Goal: Complete application form

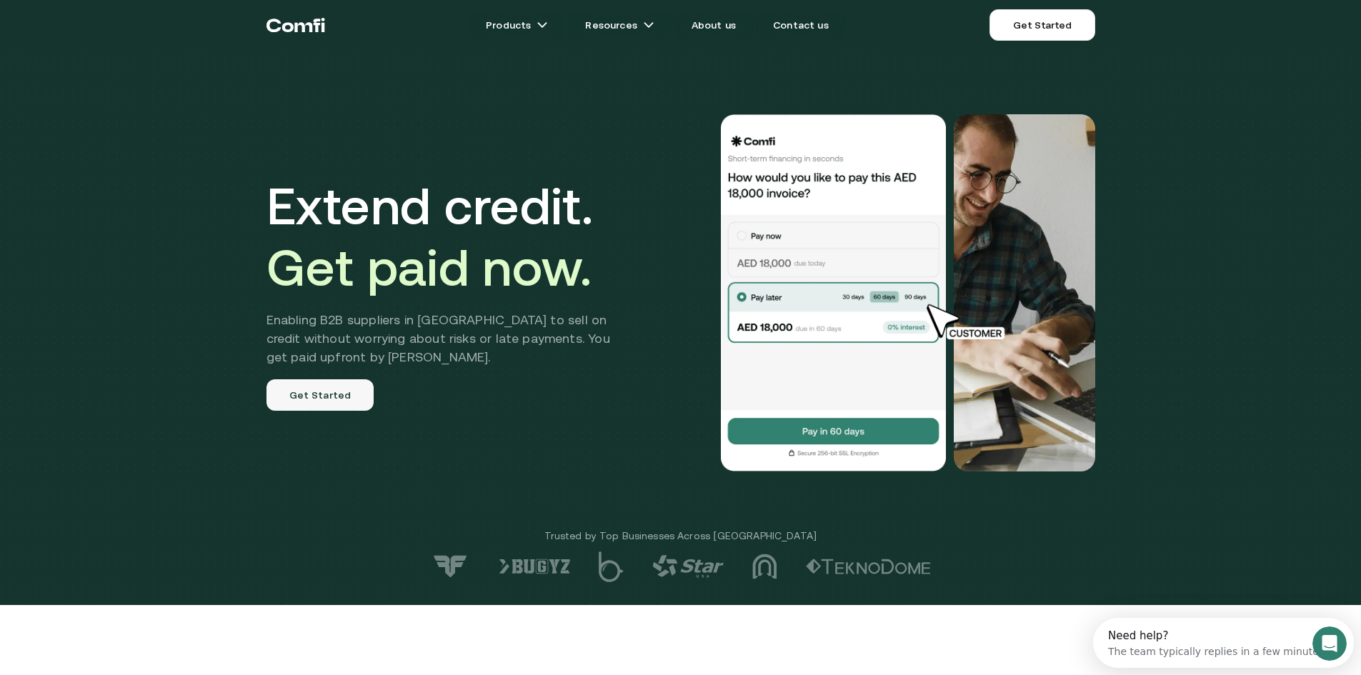
click at [323, 406] on link "Get Started" at bounding box center [320, 394] width 108 height 31
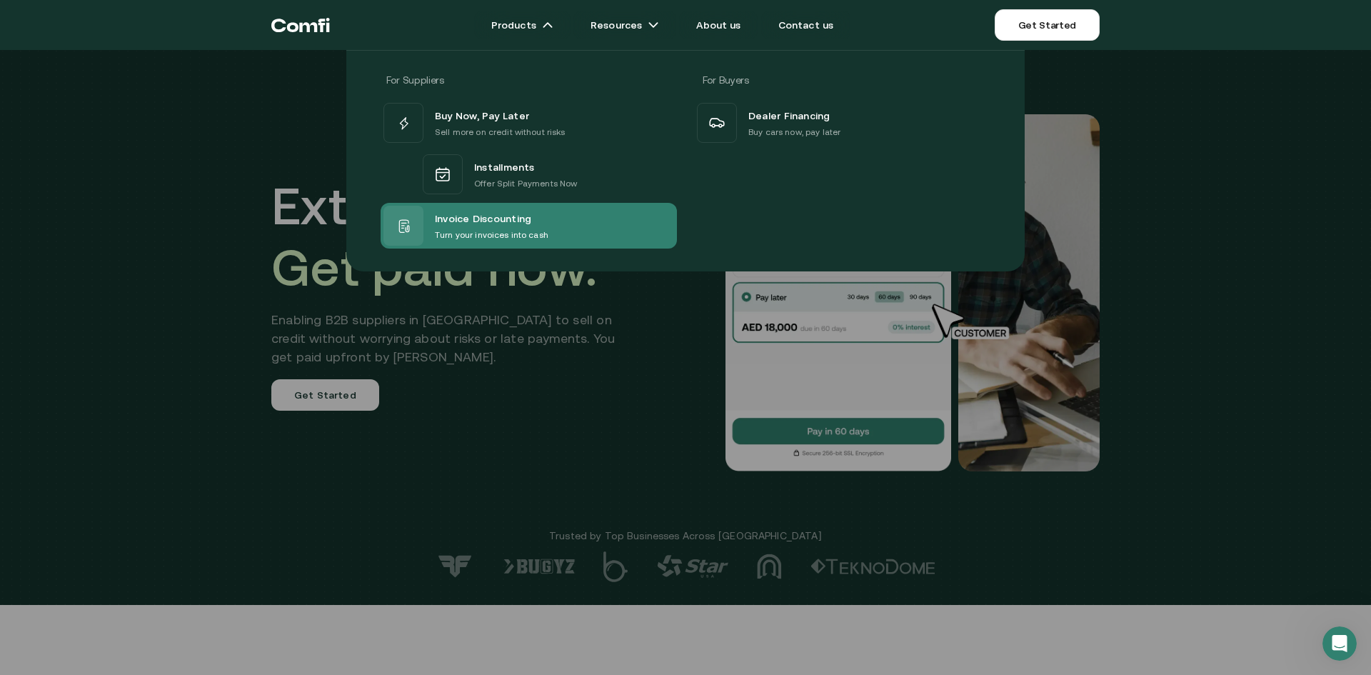
click at [513, 224] on span "Invoice Discounting" at bounding box center [483, 218] width 96 height 19
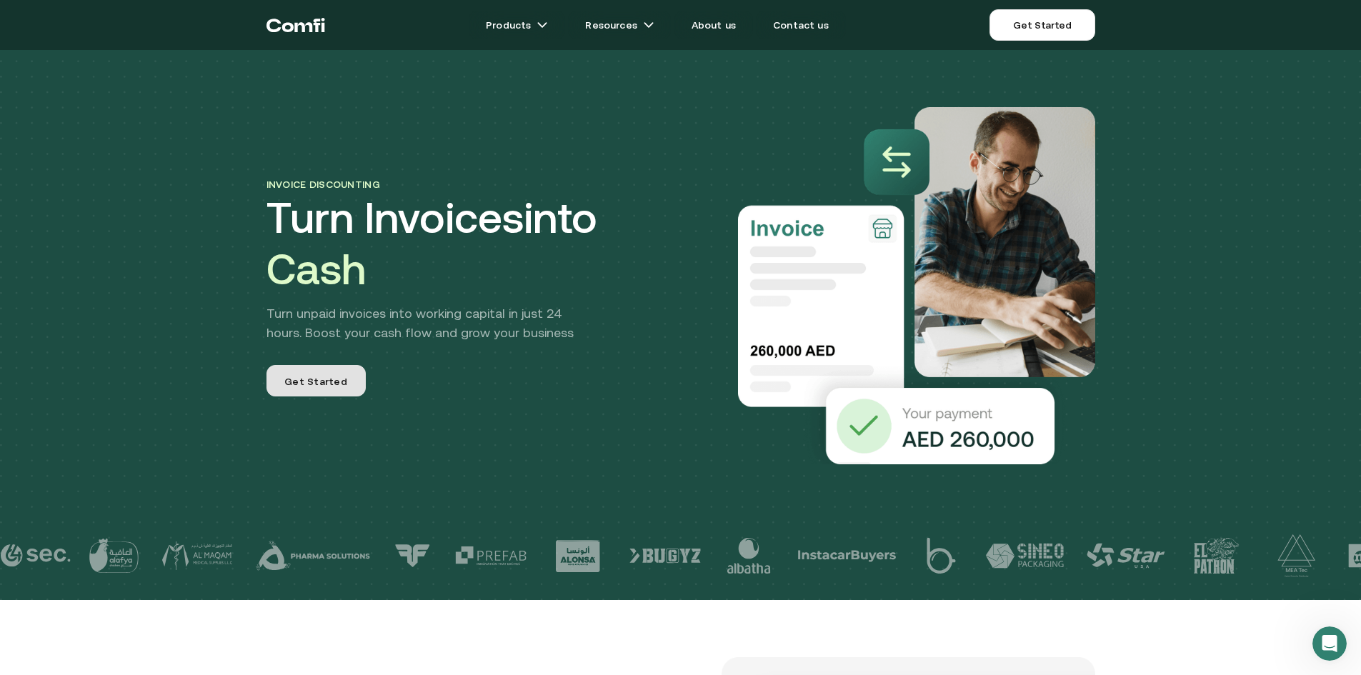
click at [330, 384] on span "Get Started" at bounding box center [315, 383] width 63 height 19
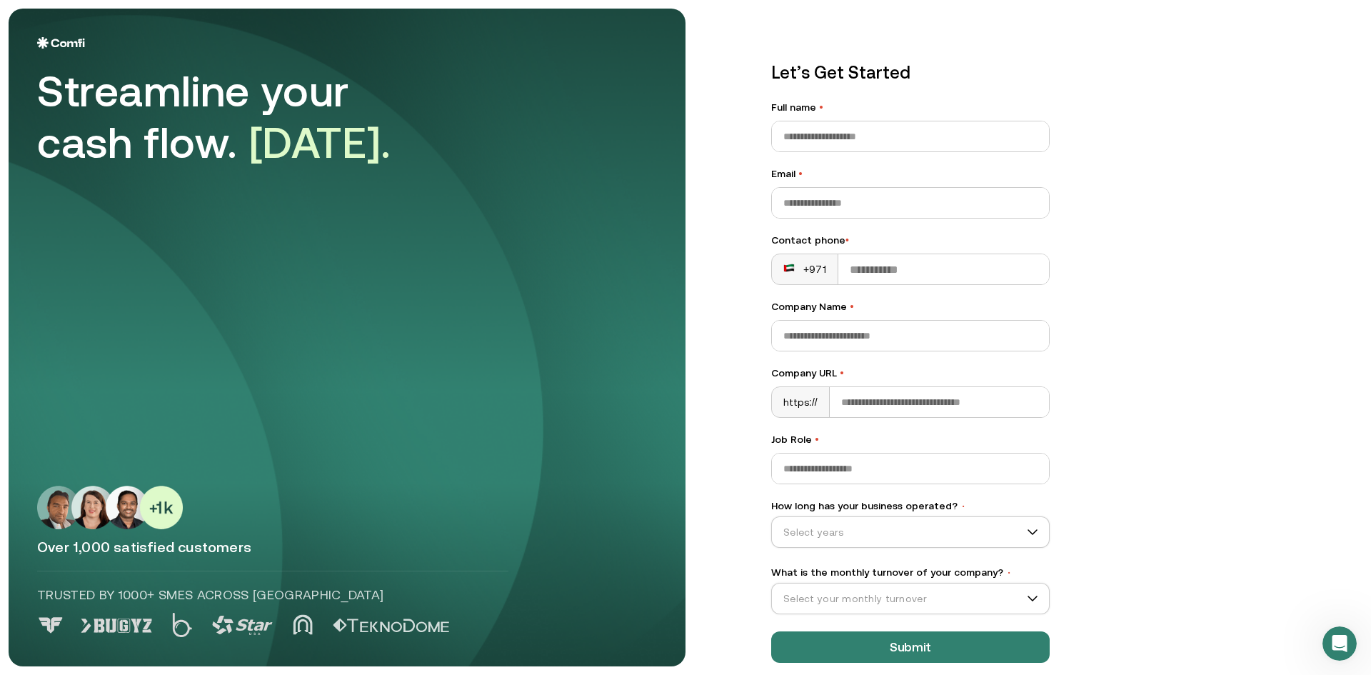
click at [835, 513] on label "How long has your business operated? •" at bounding box center [910, 506] width 279 height 15
click at [835, 521] on input "How long has your business operated? •" at bounding box center [904, 531] width 264 height 21
click at [842, 524] on input "How long has your business operated? •" at bounding box center [904, 531] width 264 height 21
click at [816, 589] on div "1–3 years" at bounding box center [905, 592] width 249 height 16
click at [924, 594] on input "What is the monthly turnover of your company? •" at bounding box center [904, 598] width 264 height 21
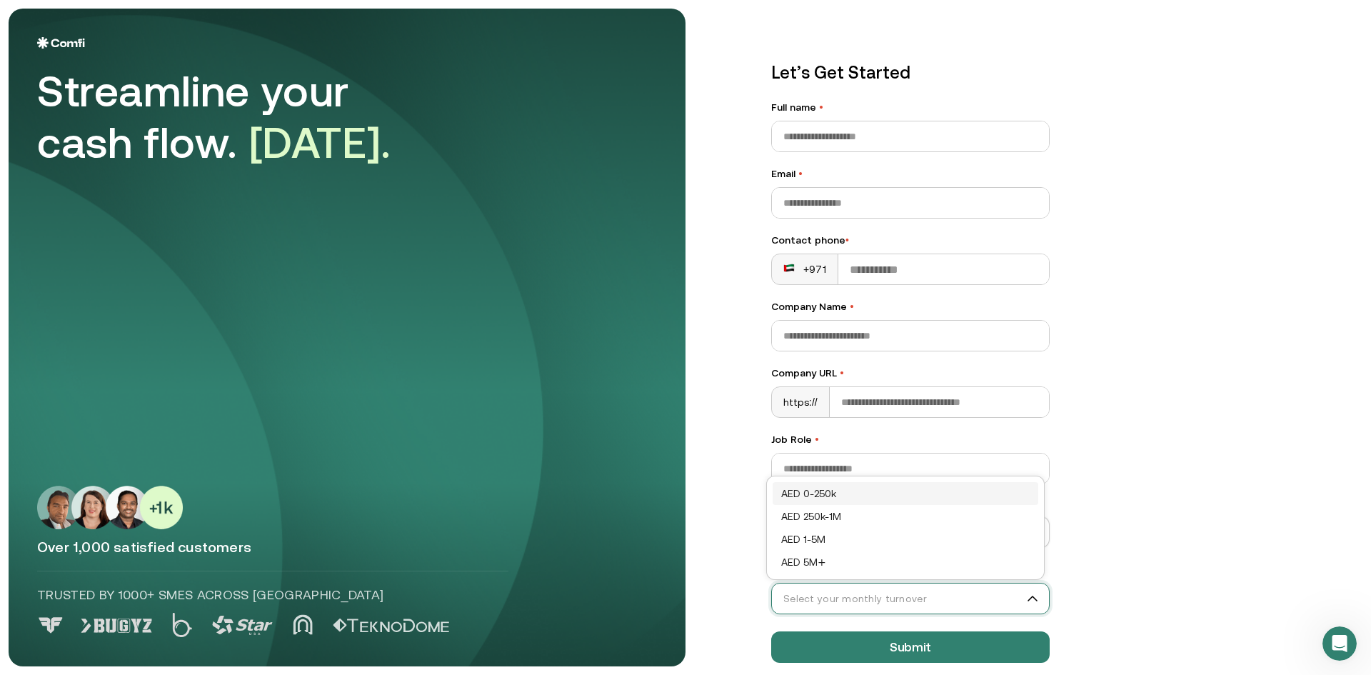
click at [844, 491] on div "AED 0-250k" at bounding box center [905, 494] width 249 height 16
